Goal: Find specific page/section: Find specific page/section

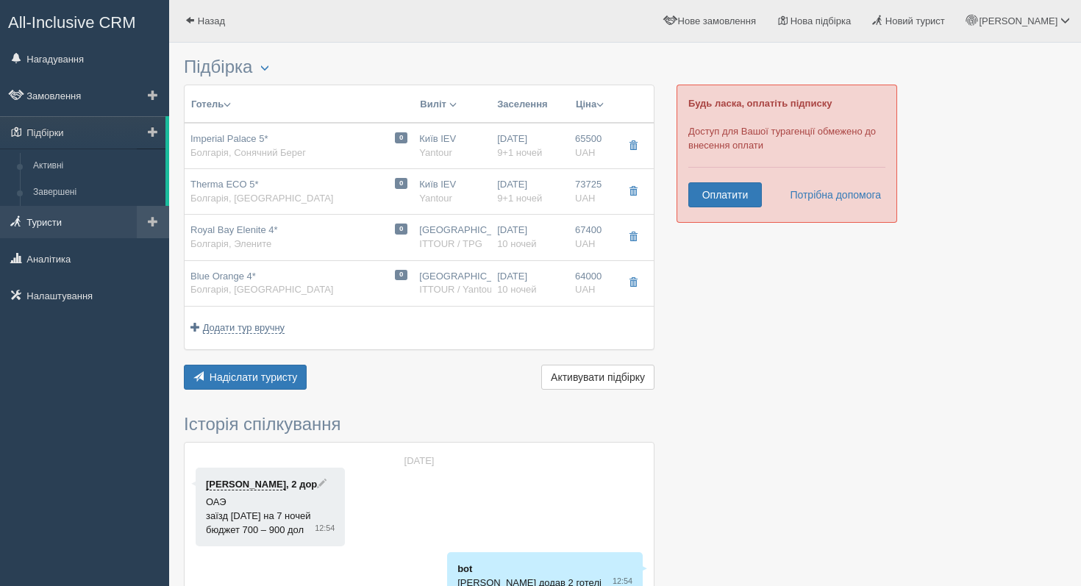
click at [74, 223] on link "Туристи" at bounding box center [84, 222] width 169 height 32
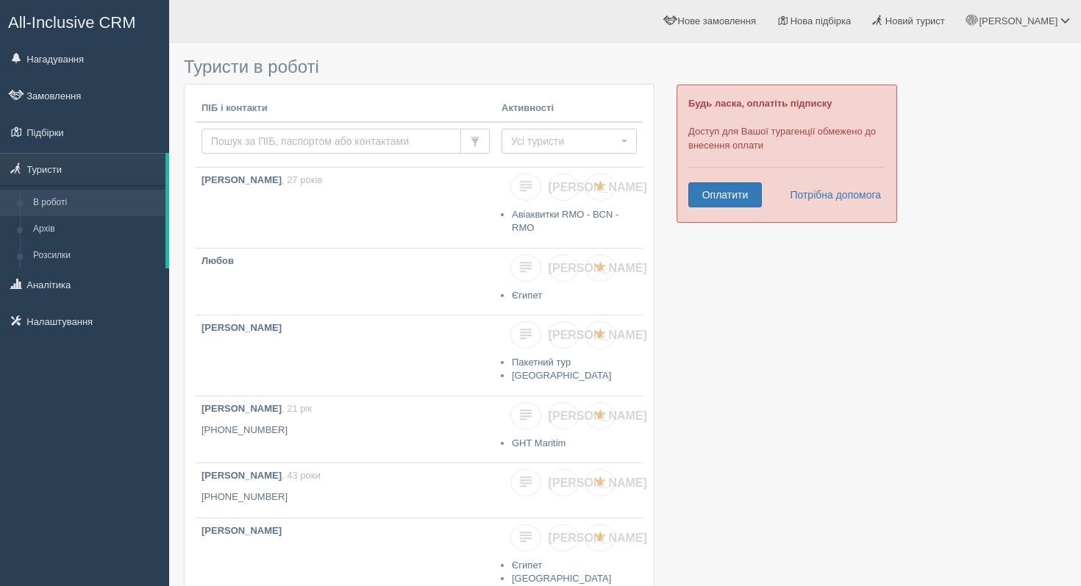
click at [247, 136] on input "text" at bounding box center [332, 141] width 260 height 25
type input "[PERSON_NAME]"
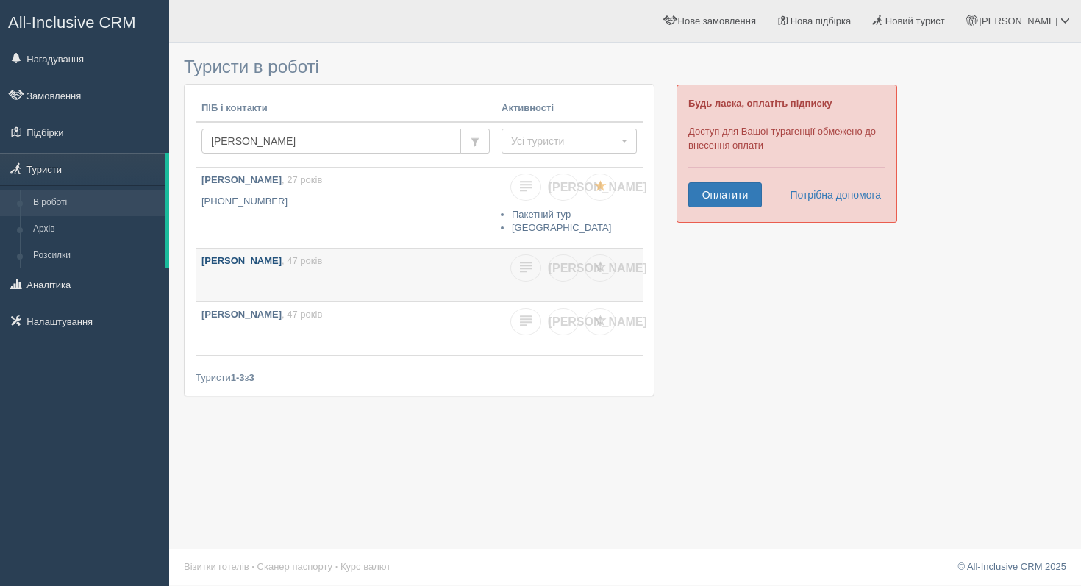
click at [282, 262] on b "PETRECHENKO SNIZHANA" at bounding box center [242, 260] width 80 height 11
click at [277, 317] on b "[PERSON_NAME]" at bounding box center [242, 314] width 80 height 11
